Goal: Task Accomplishment & Management: Complete application form

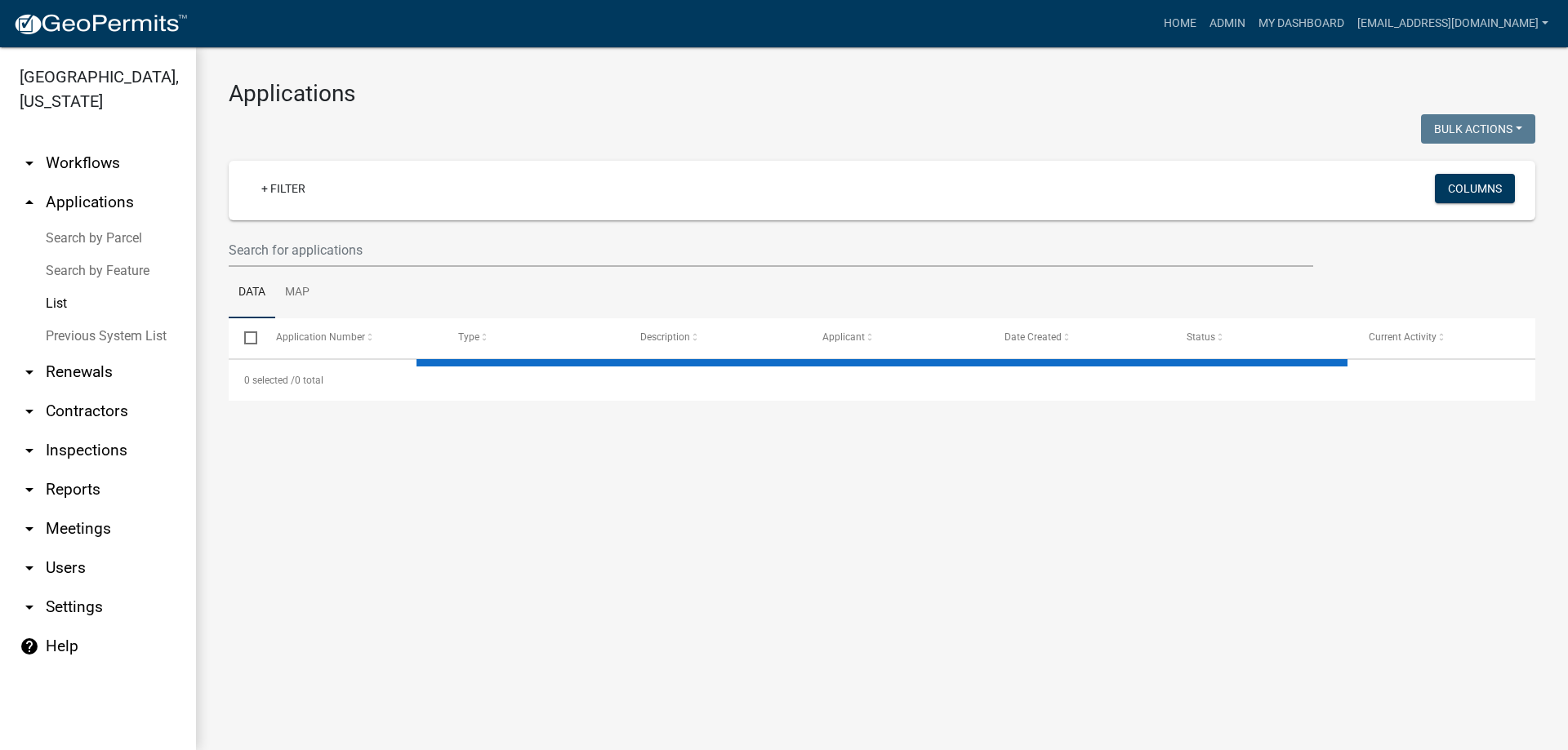
select select "3: 100"
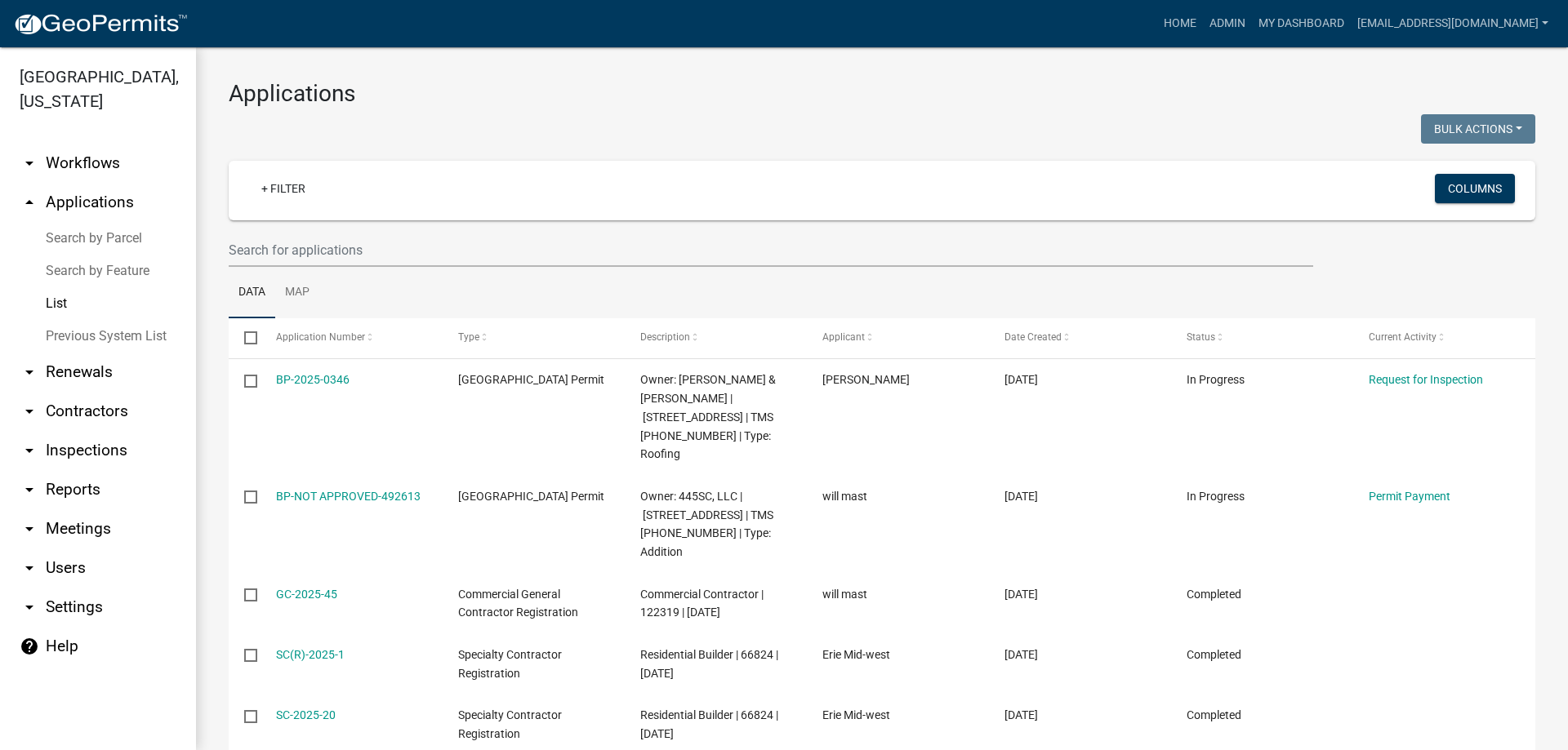
select select "3: 100"
click at [332, 244] on input "text" at bounding box center [771, 250] width 1085 height 33
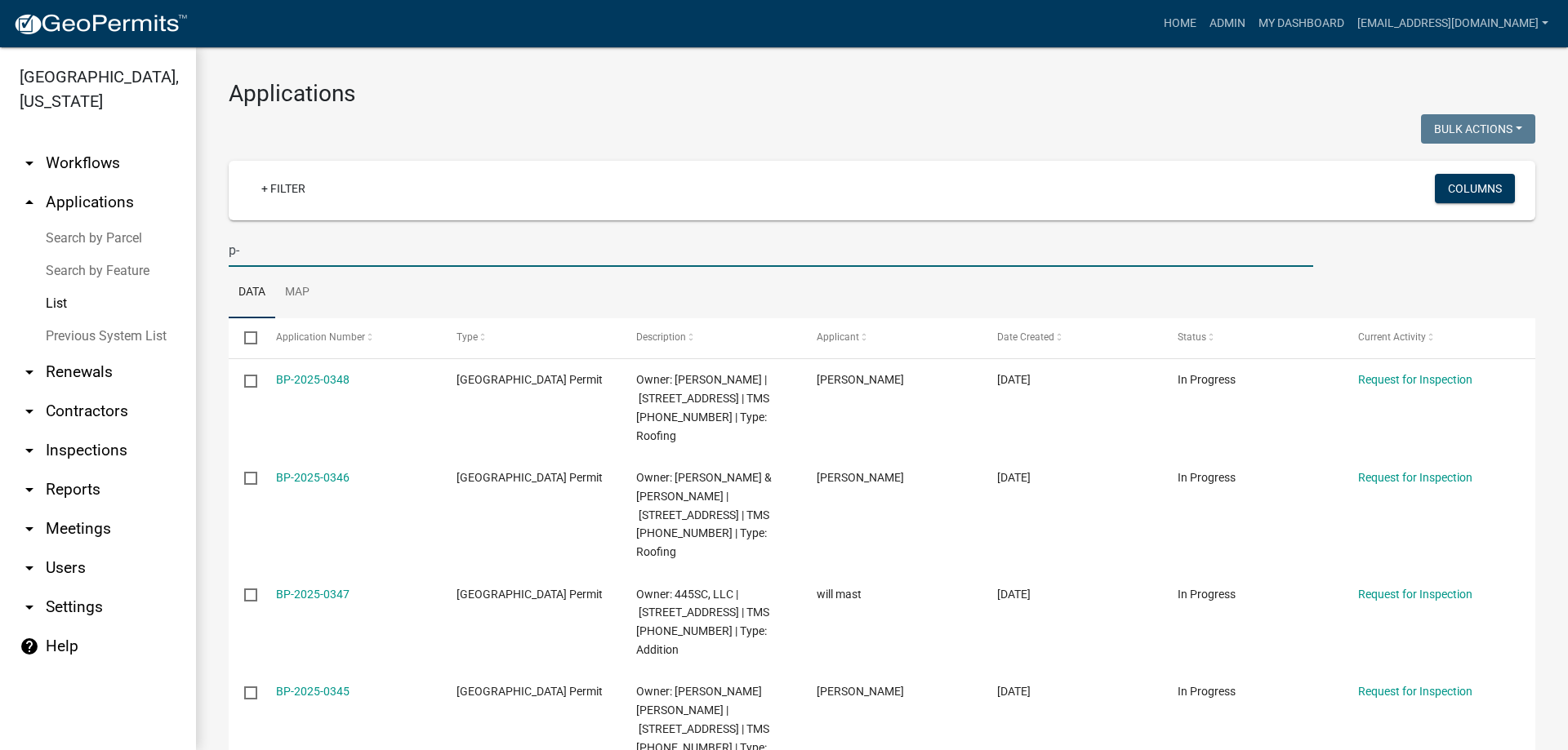
type input "p"
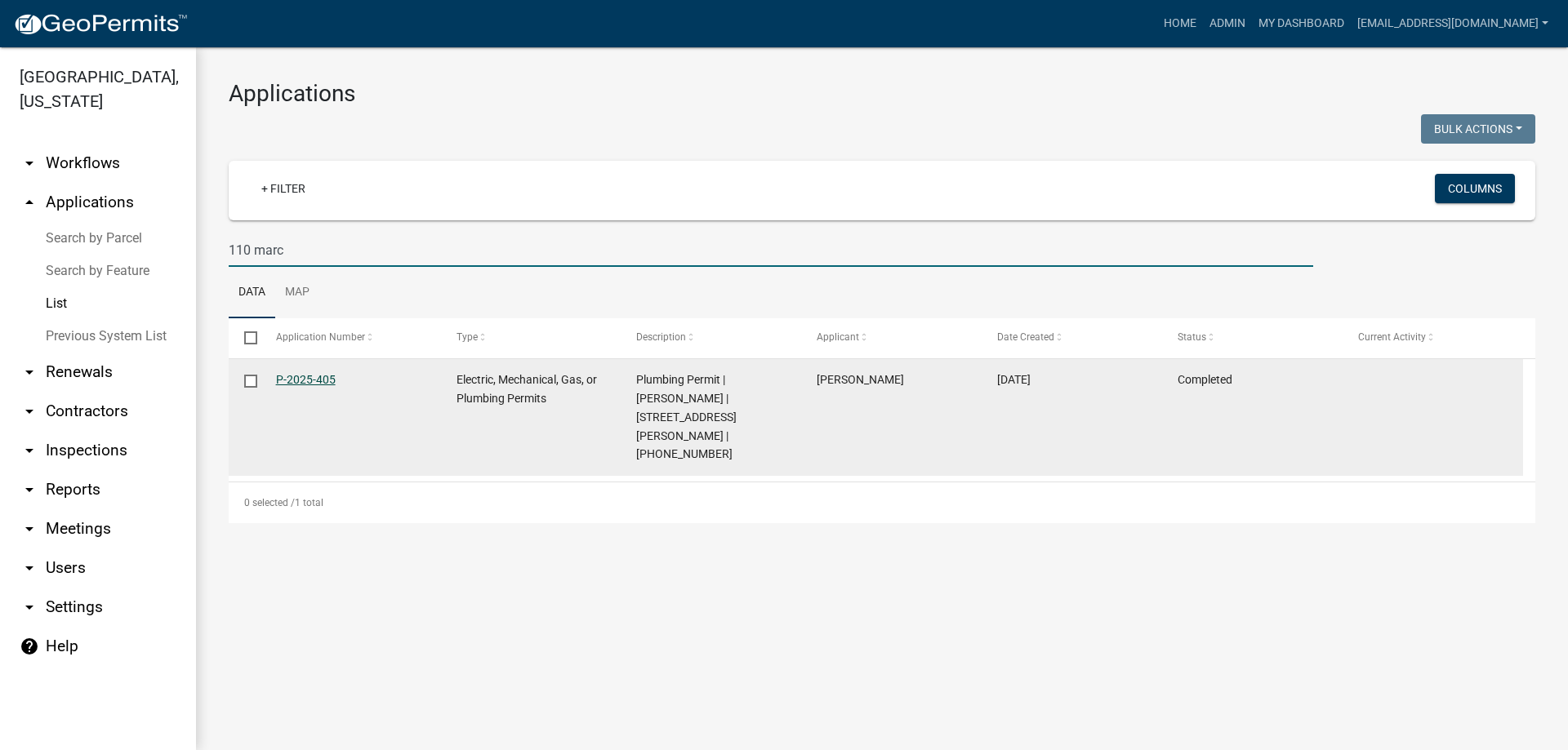
type input "110 marc"
click at [286, 378] on link "P-2025-405" at bounding box center [306, 379] width 60 height 13
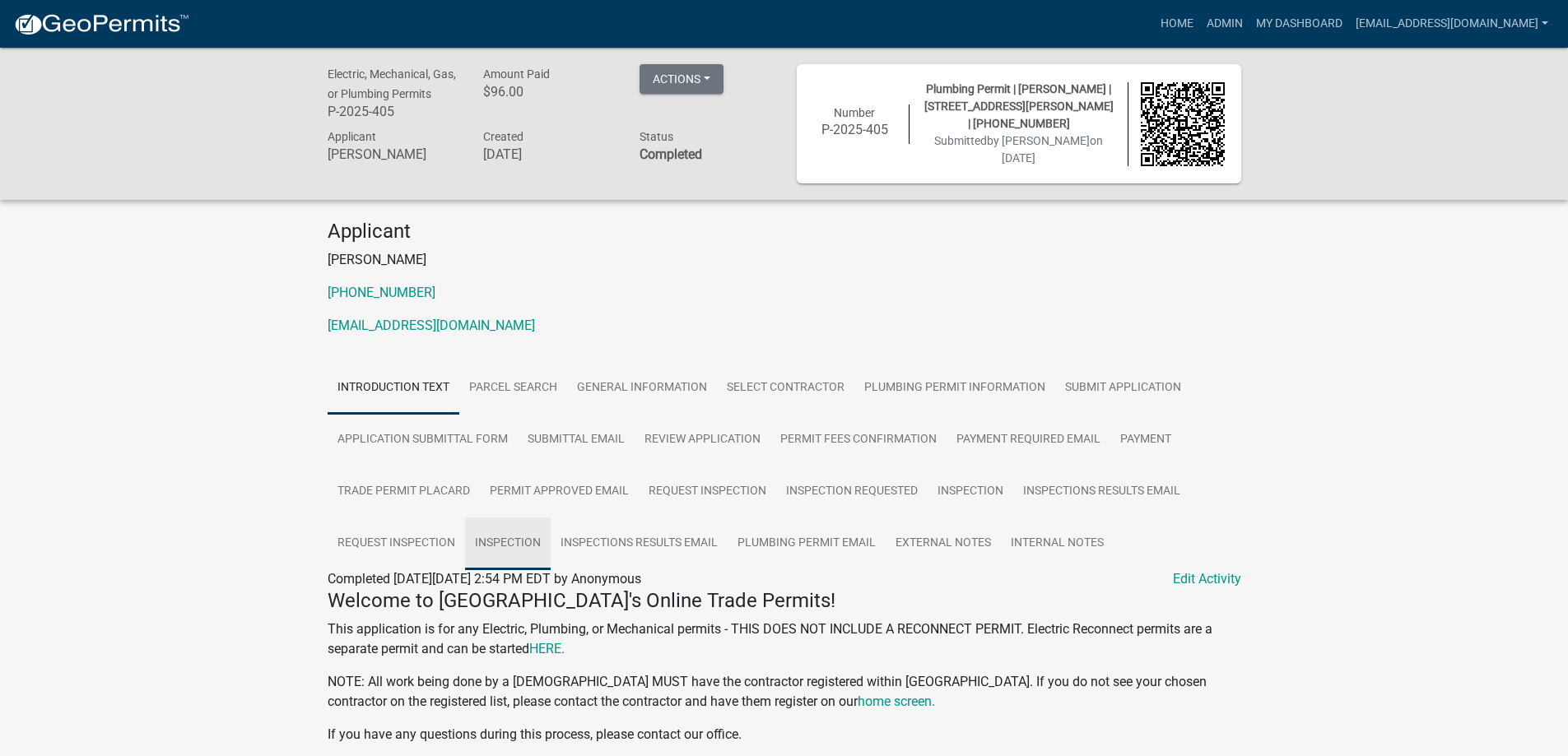
click at [523, 534] on link "Inspection" at bounding box center [508, 543] width 86 height 52
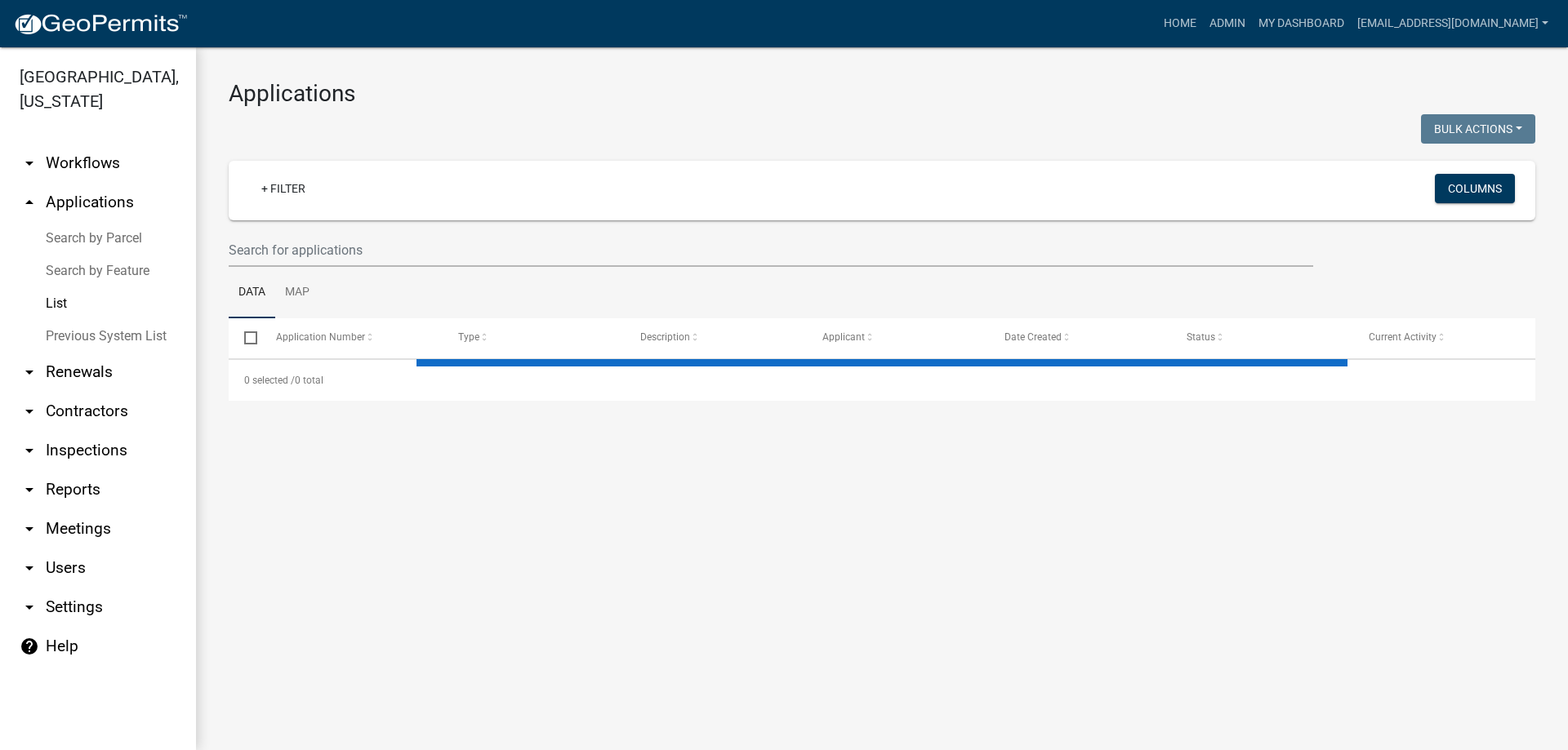
select select "3: 100"
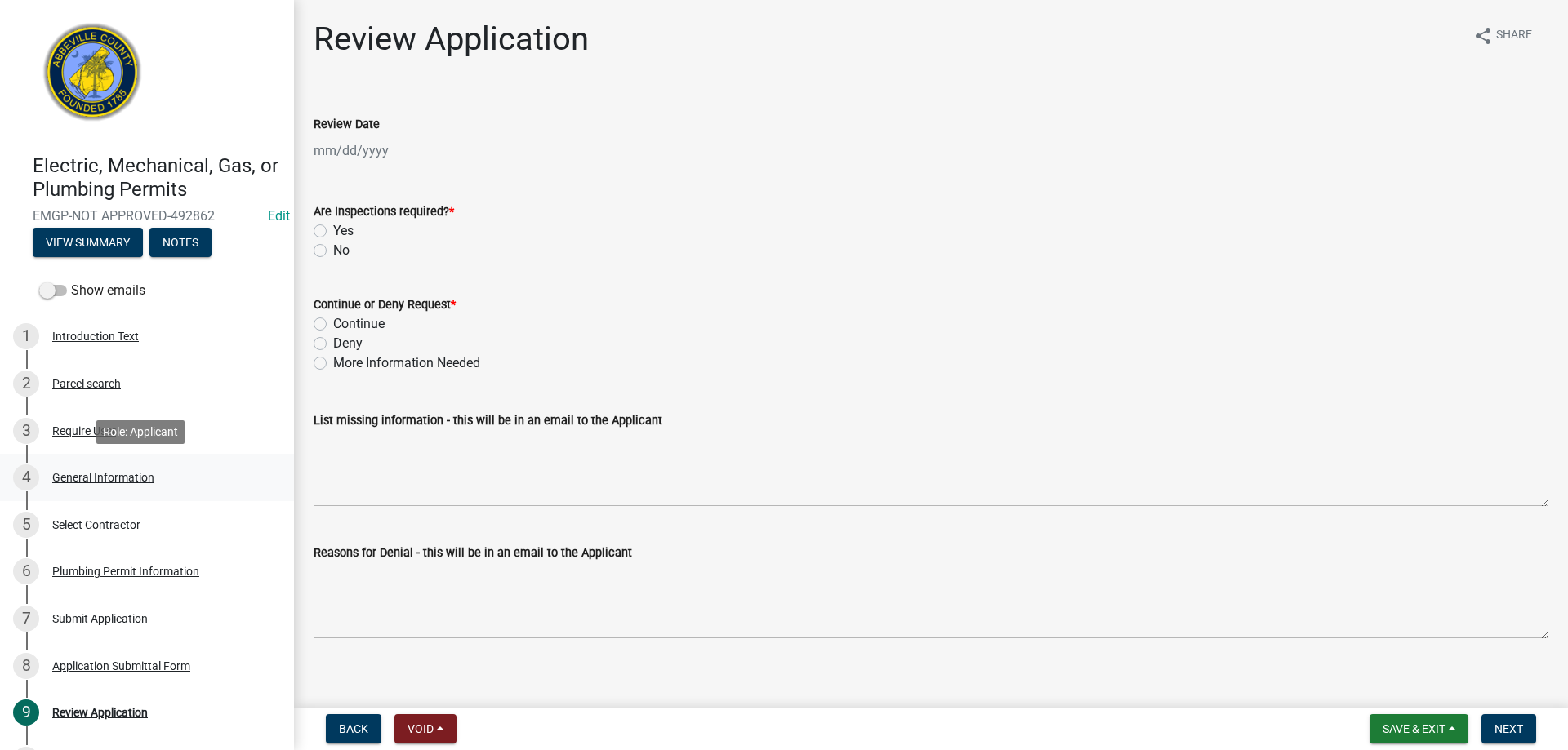
click at [94, 474] on div "General Information" at bounding box center [103, 476] width 102 height 11
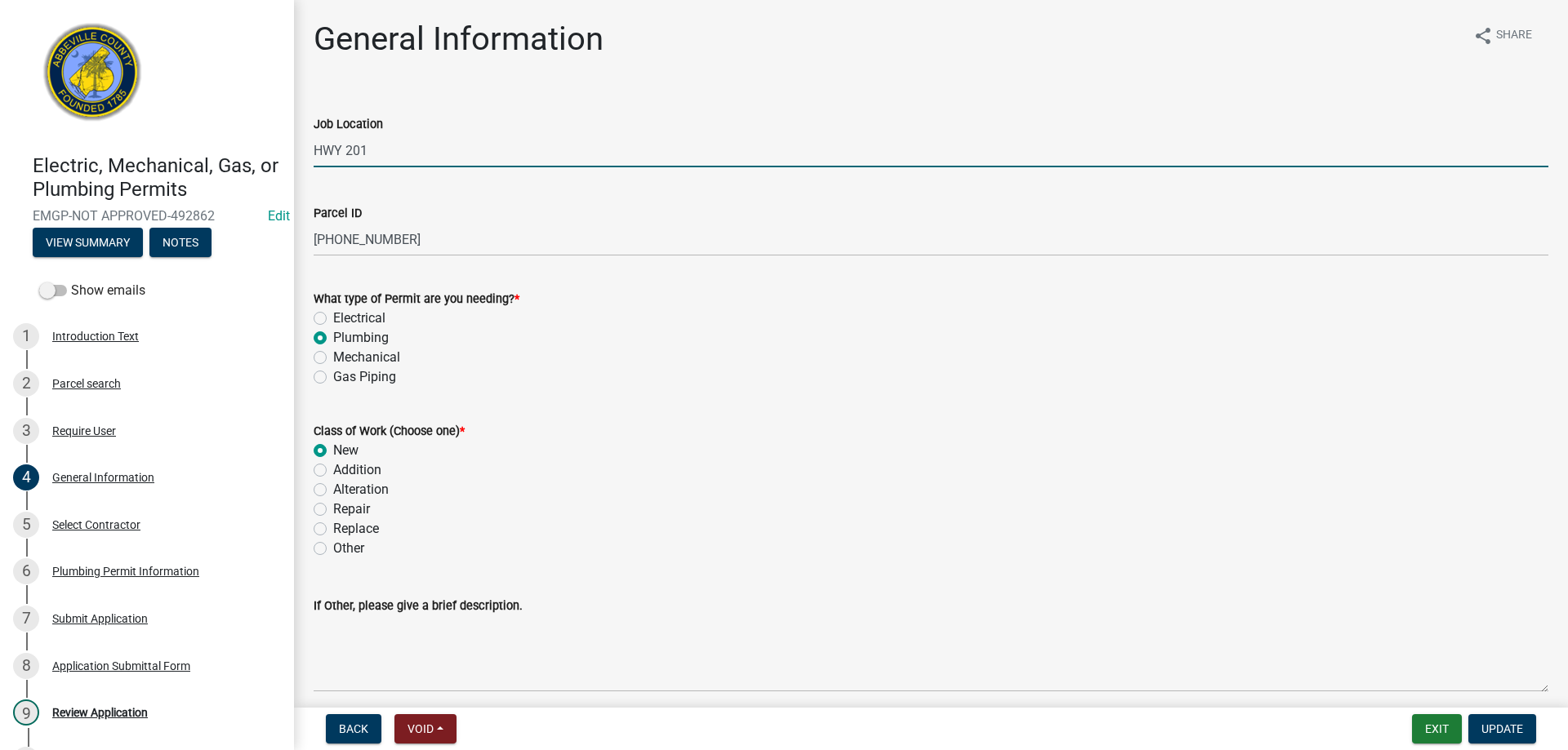
drag, startPoint x: 397, startPoint y: 158, endPoint x: 165, endPoint y: 135, distance: 233.1
click at [165, 135] on div "Electric, Mechanical, Gas, or Plumbing Permits EMGP-NOT APPROVED-492862 Edit Vi…" at bounding box center [784, 375] width 1568 height 750
type input "2491 Hwy 184 W"
click at [1502, 720] on button "Update" at bounding box center [1501, 729] width 67 height 29
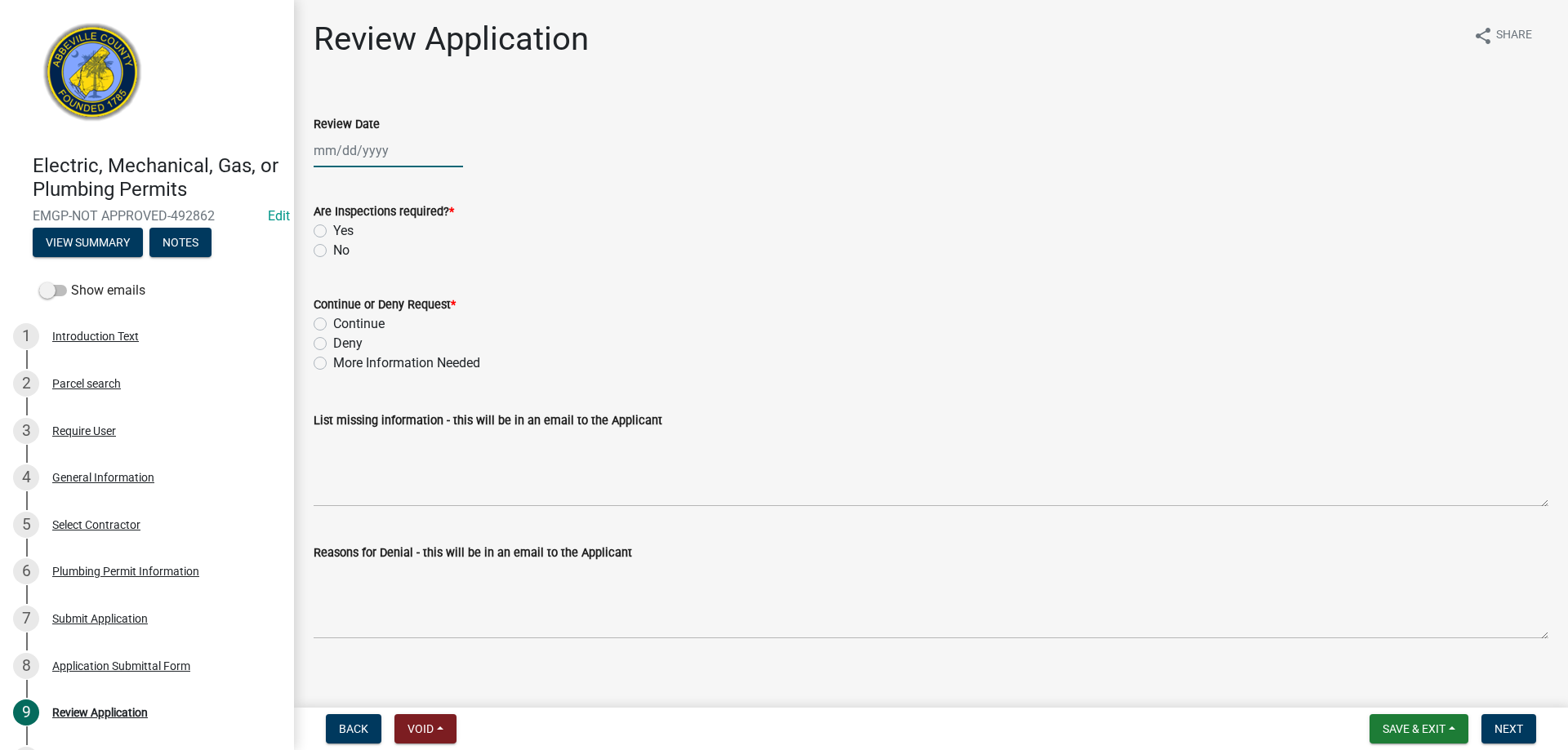
click at [332, 158] on div at bounding box center [388, 150] width 149 height 33
select select "10"
select select "2025"
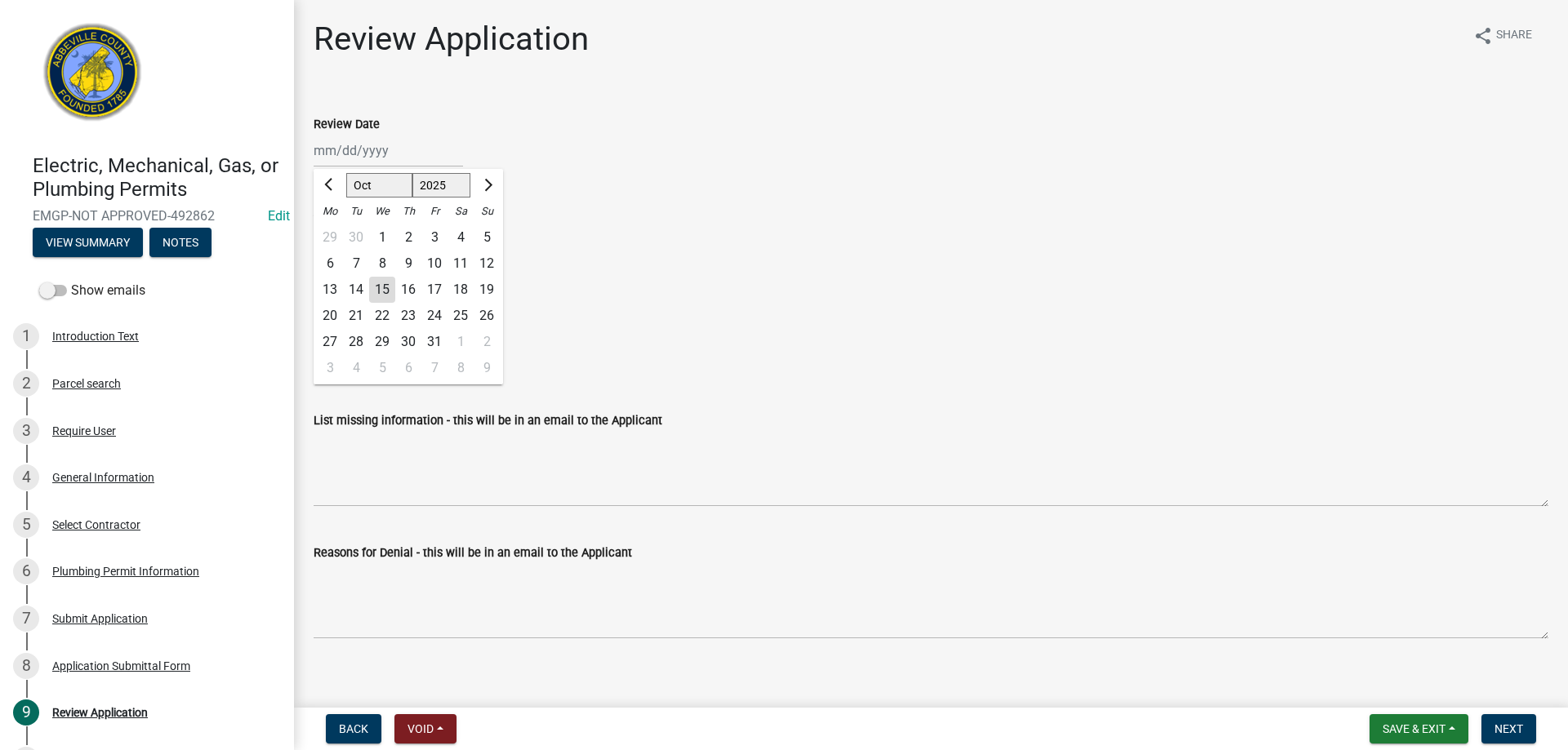
click at [389, 290] on div "15" at bounding box center [382, 290] width 26 height 26
type input "[DATE]"
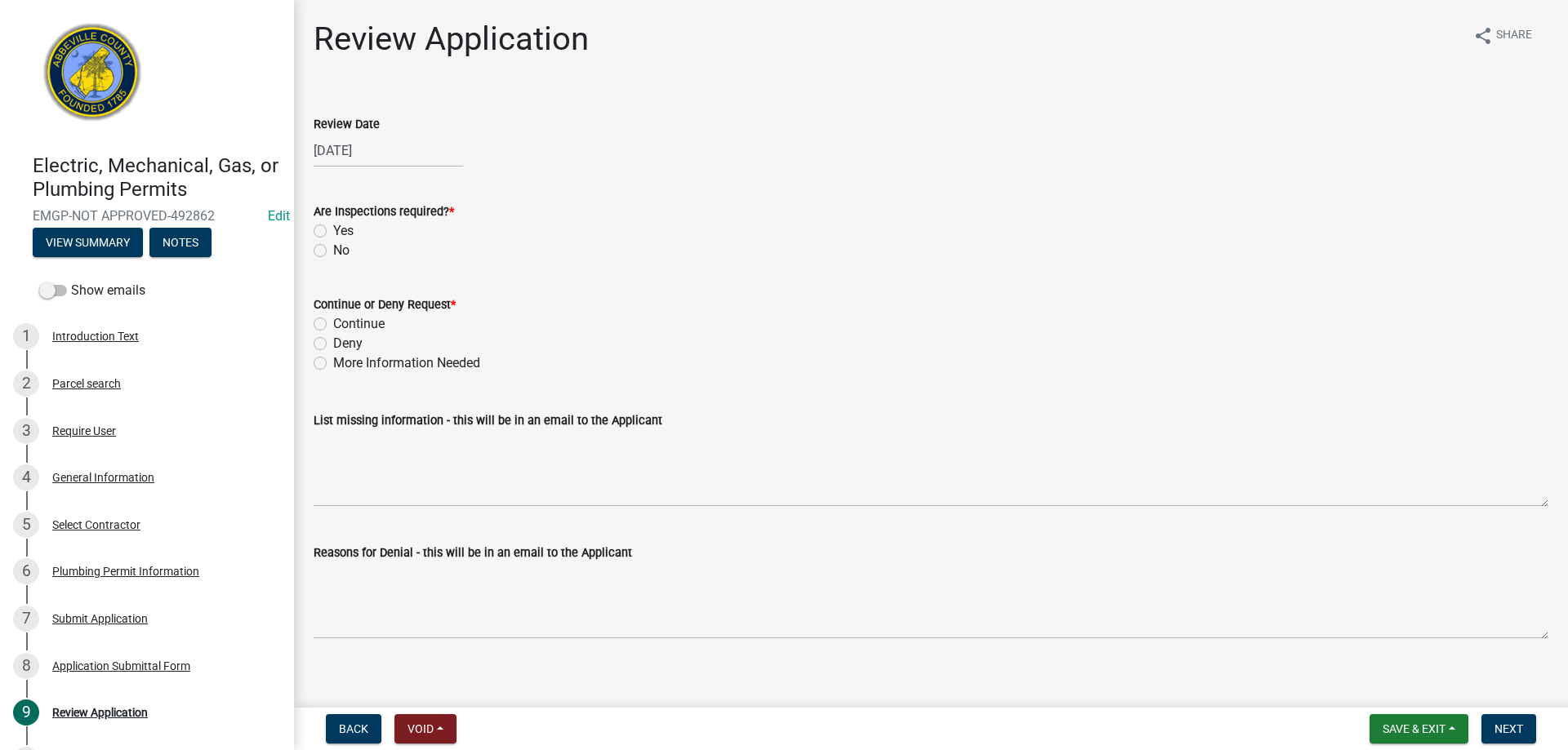
click at [333, 230] on label "Yes" at bounding box center [344, 231] width 20 height 20
click at [333, 230] on input "Yes" at bounding box center [338, 227] width 10 height 10
radio input "true"
click at [333, 320] on label "Continue" at bounding box center [359, 324] width 51 height 20
click at [333, 320] on input "Continue" at bounding box center [338, 320] width 10 height 10
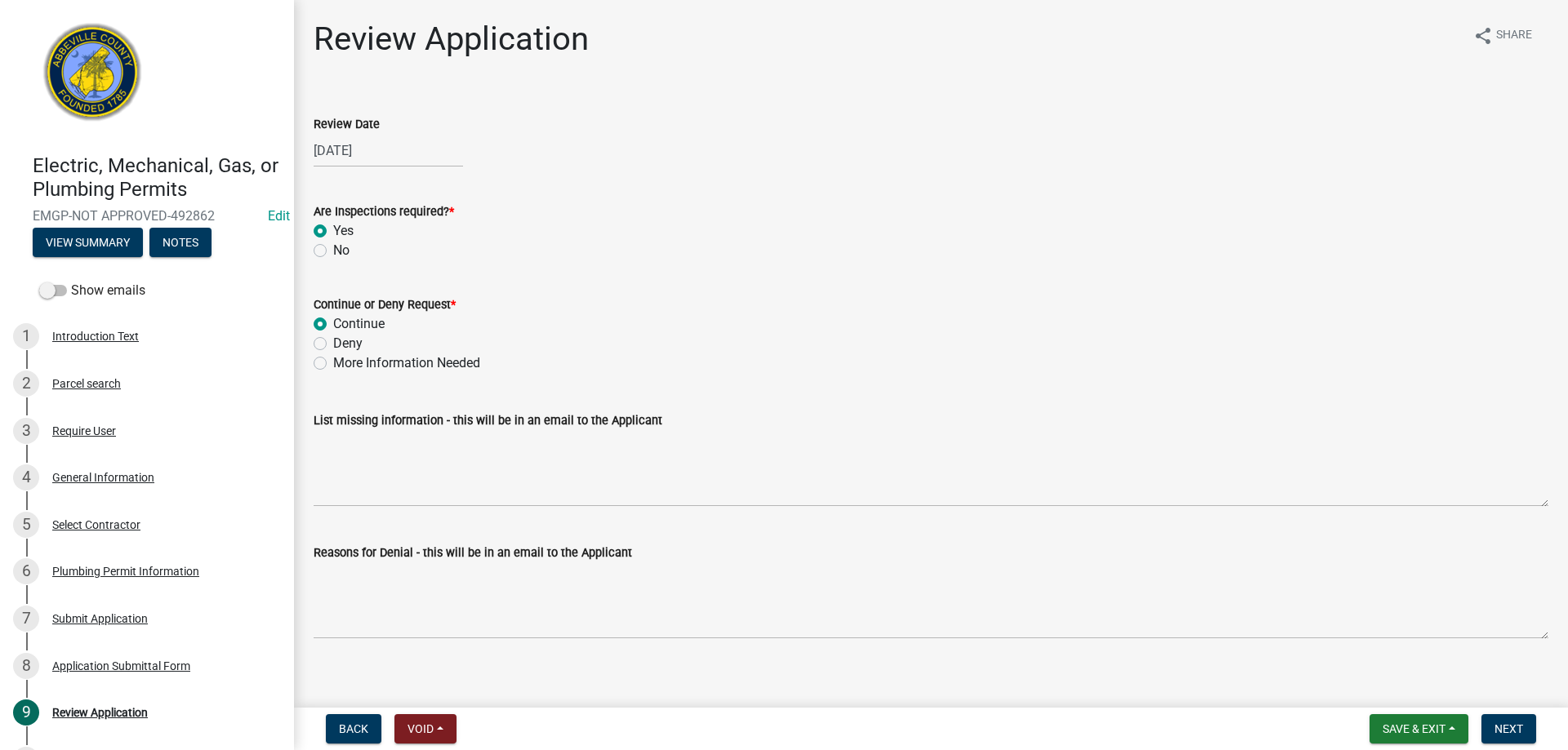
radio input "true"
click at [1510, 728] on span "Next" at bounding box center [1508, 728] width 29 height 13
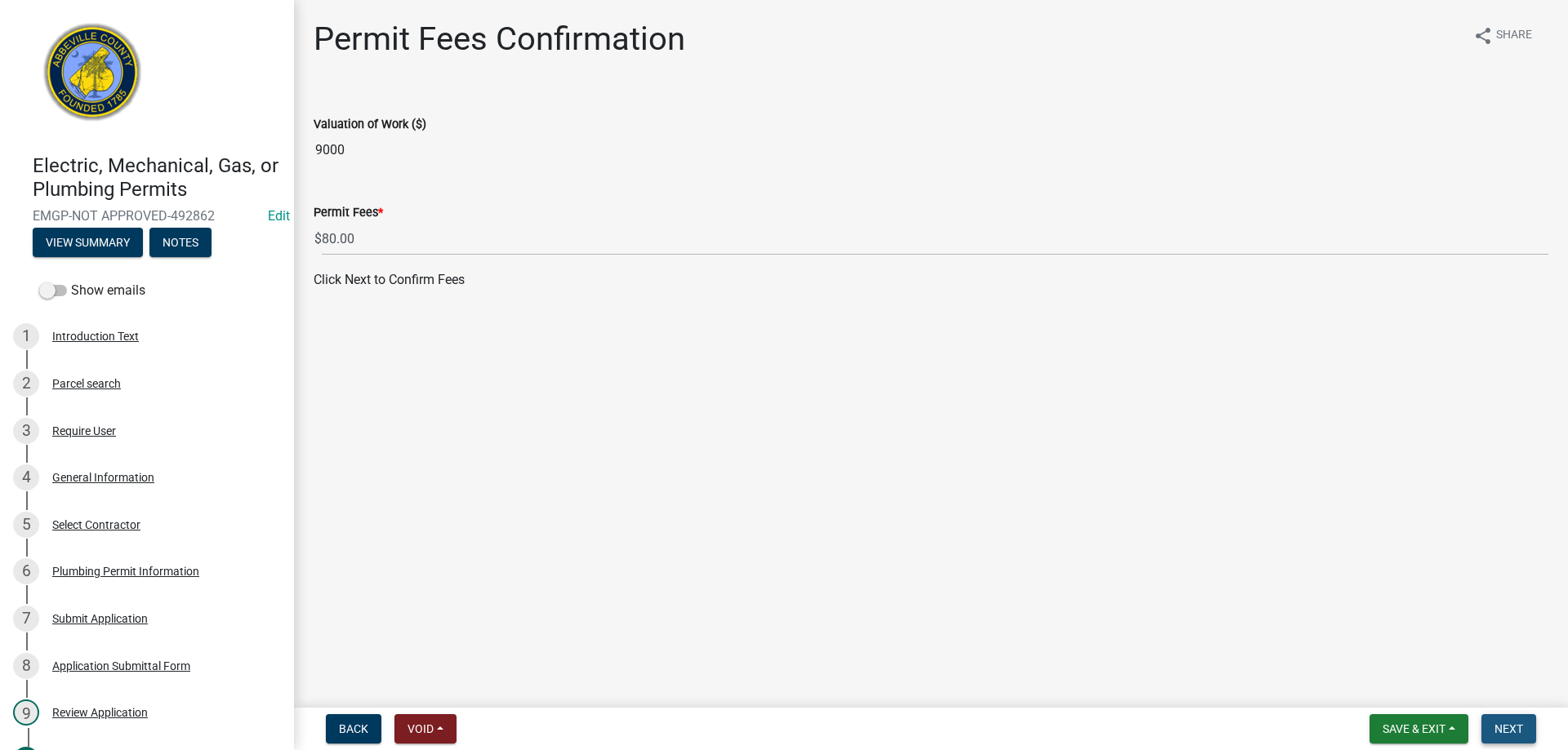
click at [1487, 735] on button "Next" at bounding box center [1508, 729] width 55 height 29
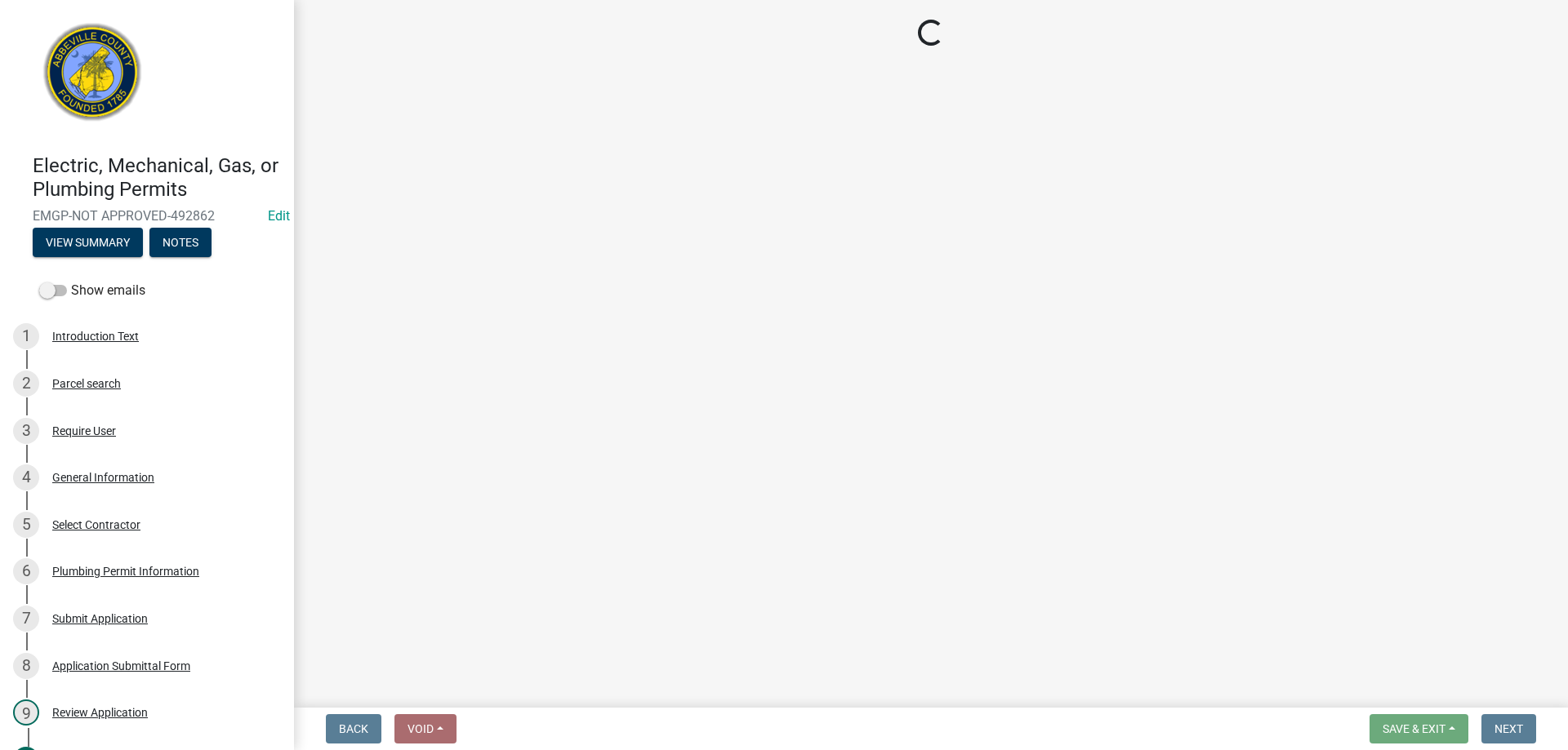
select select "3: 3"
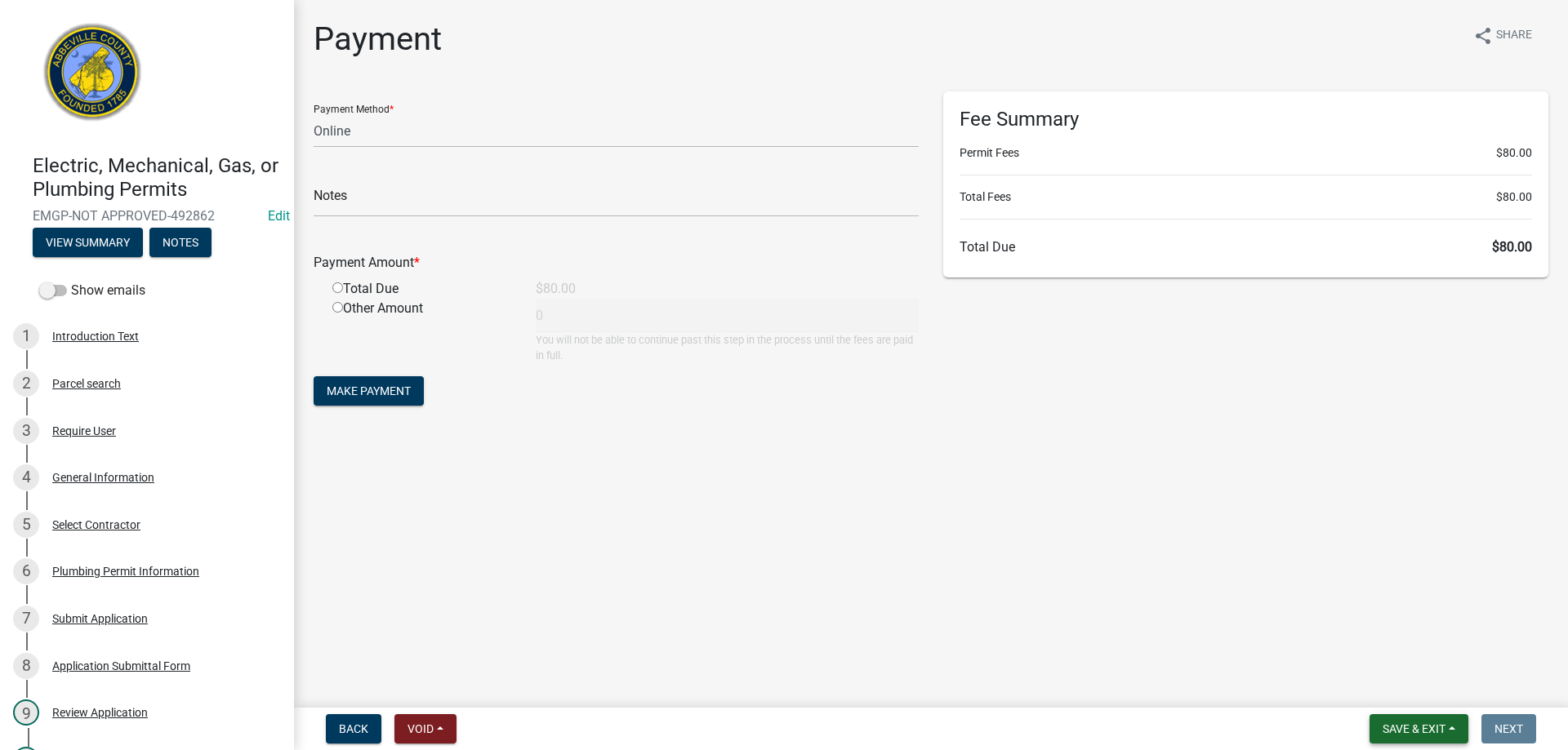
click at [1396, 717] on button "Save & Exit" at bounding box center [1419, 729] width 99 height 29
click at [1412, 695] on button "Save & Exit" at bounding box center [1403, 686] width 130 height 39
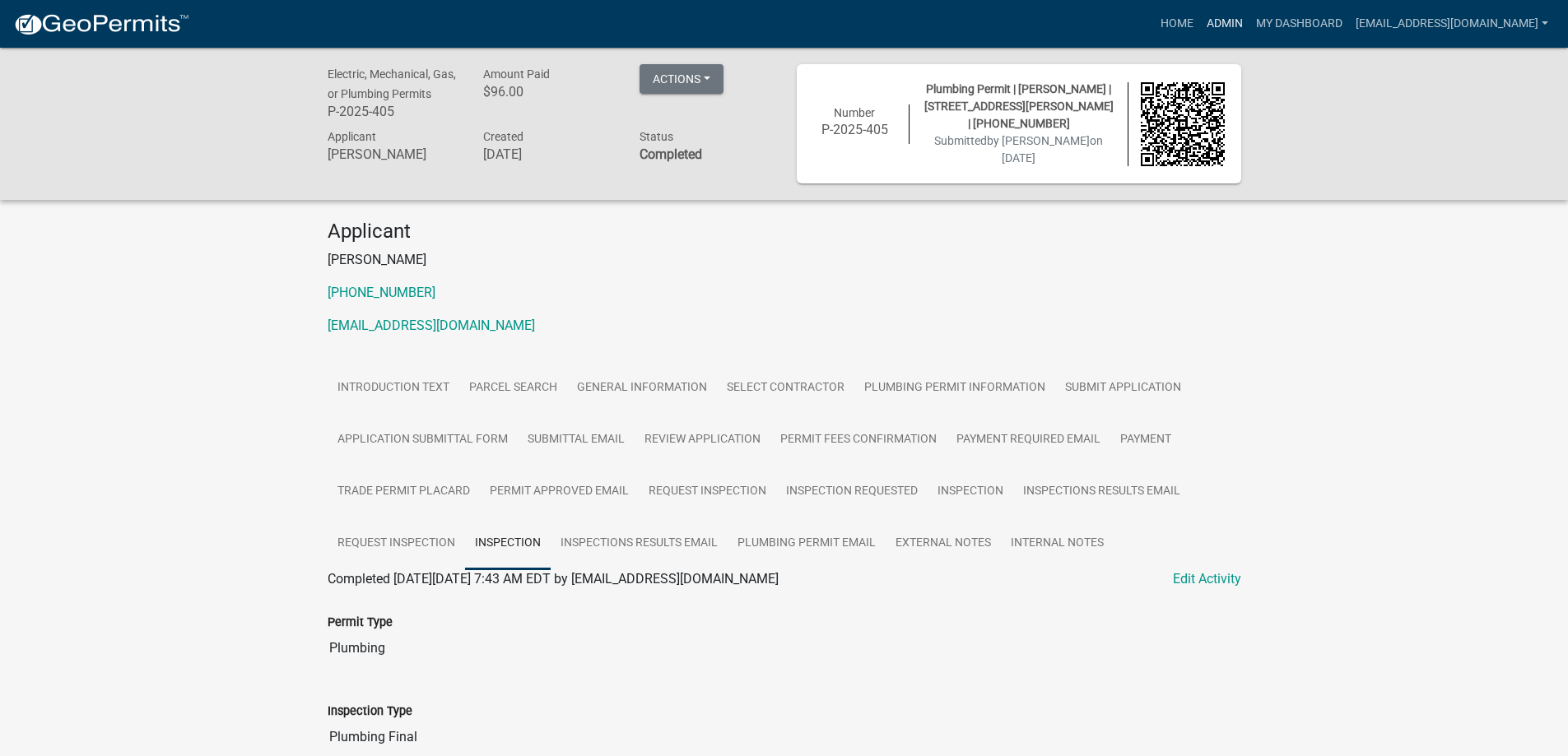
click at [1205, 14] on link "Admin" at bounding box center [1224, 24] width 49 height 31
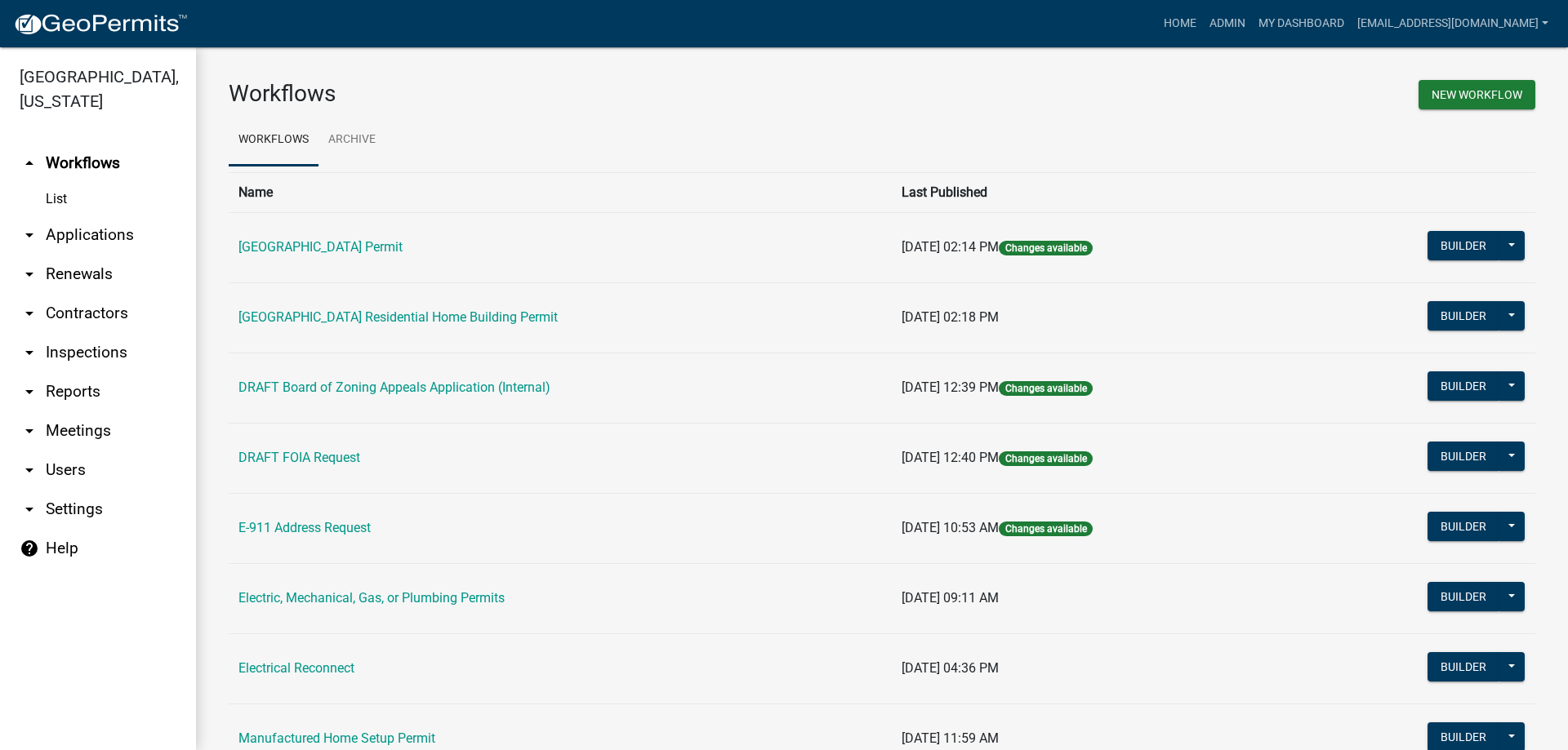
click at [92, 241] on link "arrow_drop_down Applications" at bounding box center [98, 235] width 196 height 39
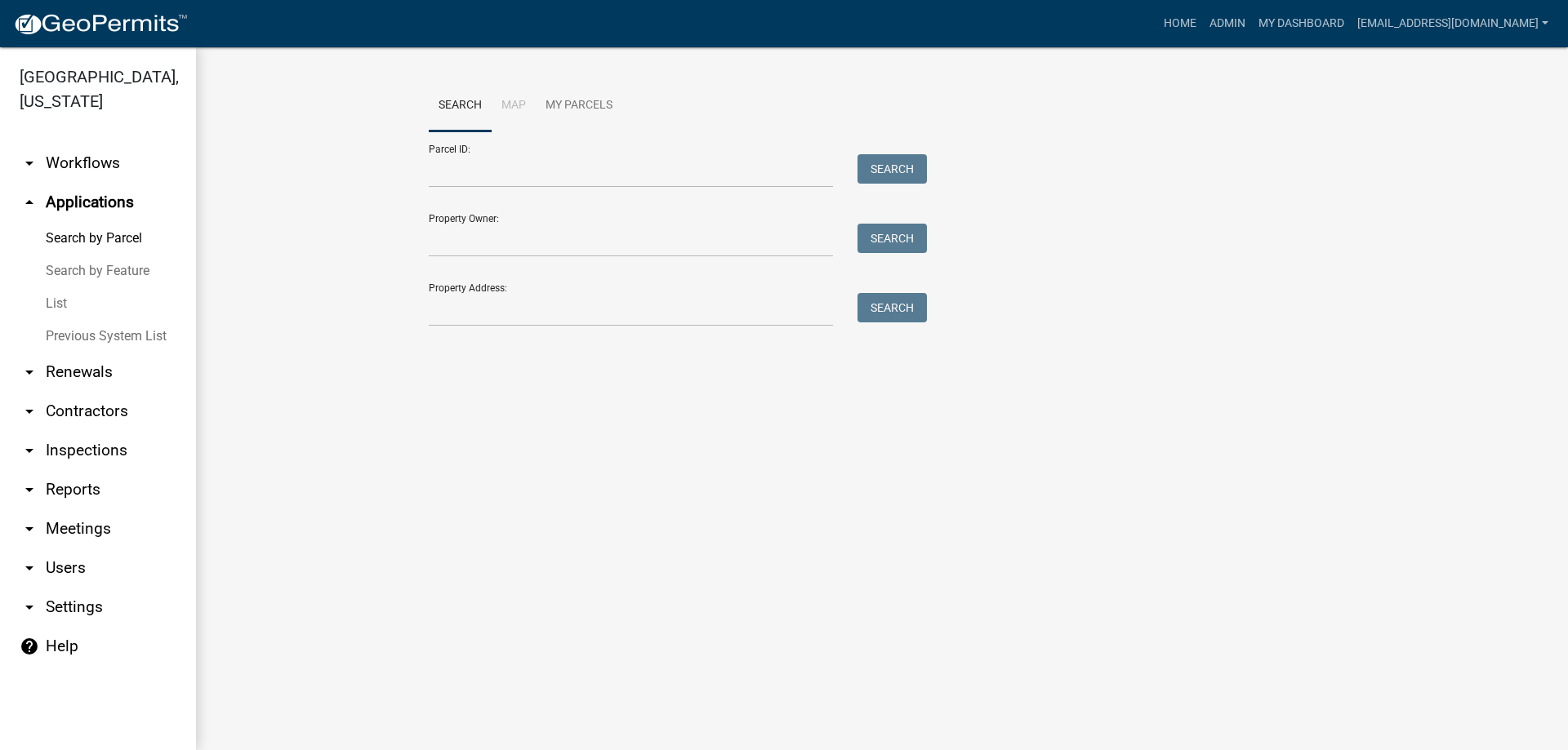
click at [54, 297] on link "List" at bounding box center [98, 303] width 196 height 32
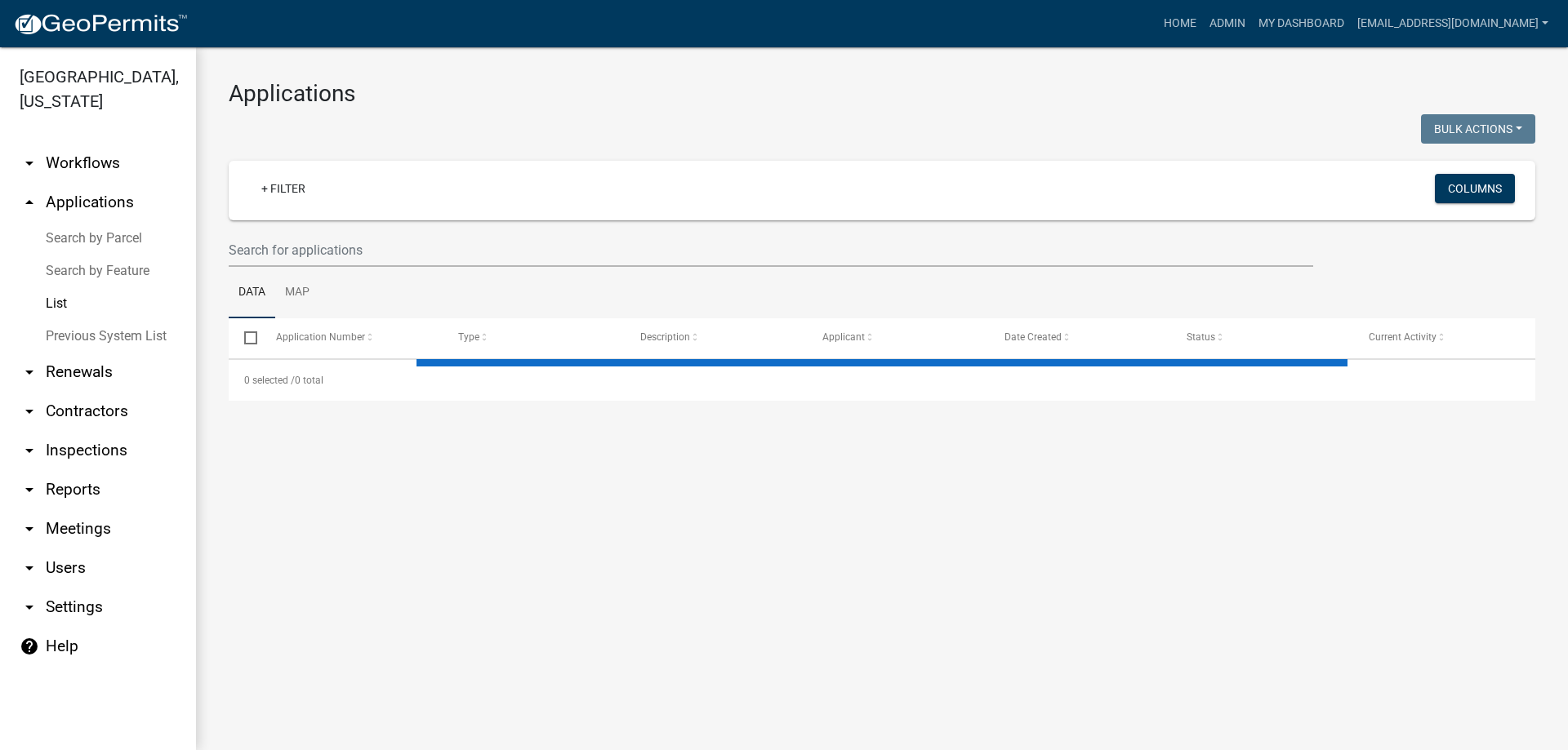
select select "3: 100"
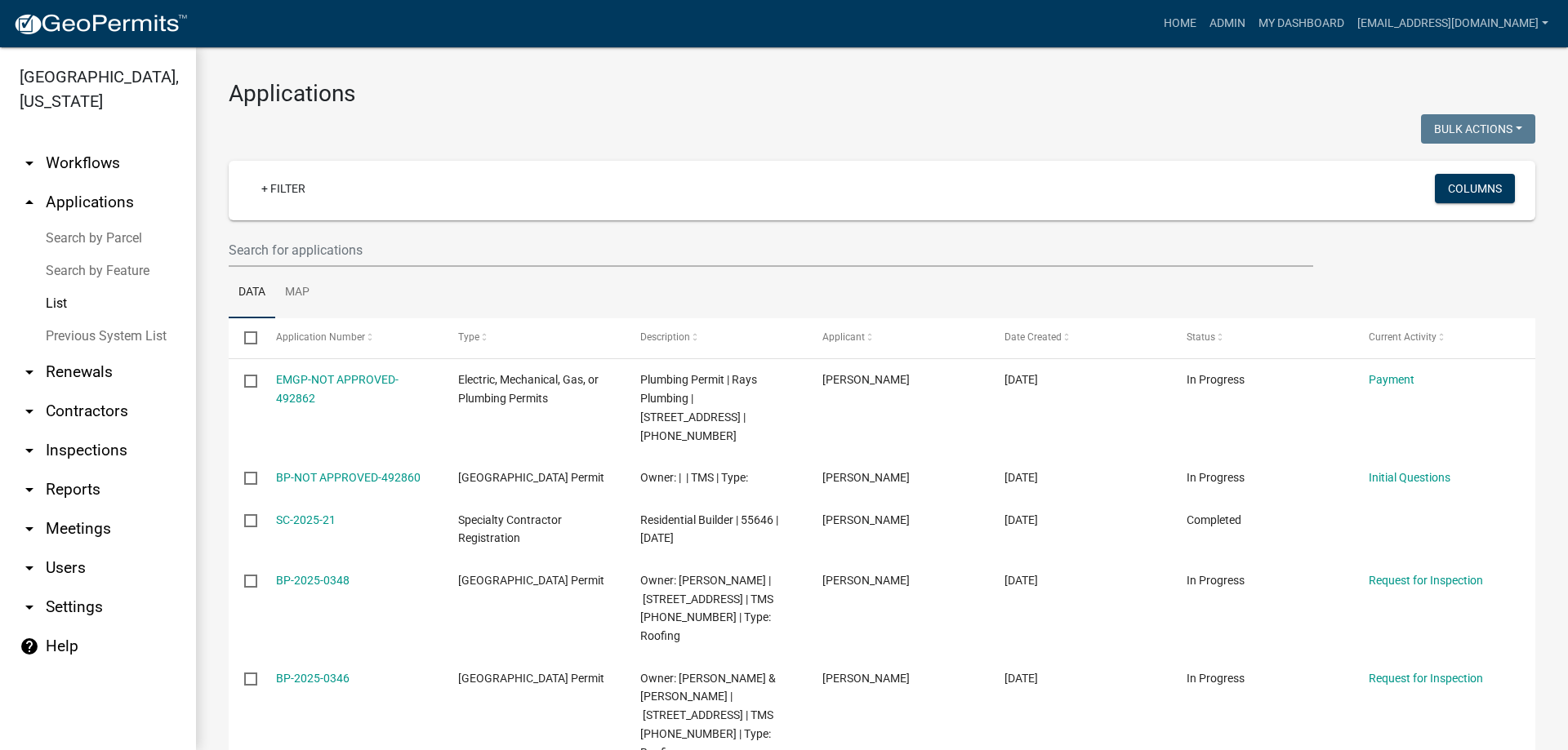
select select "3: 100"
